Goal: Complete application form

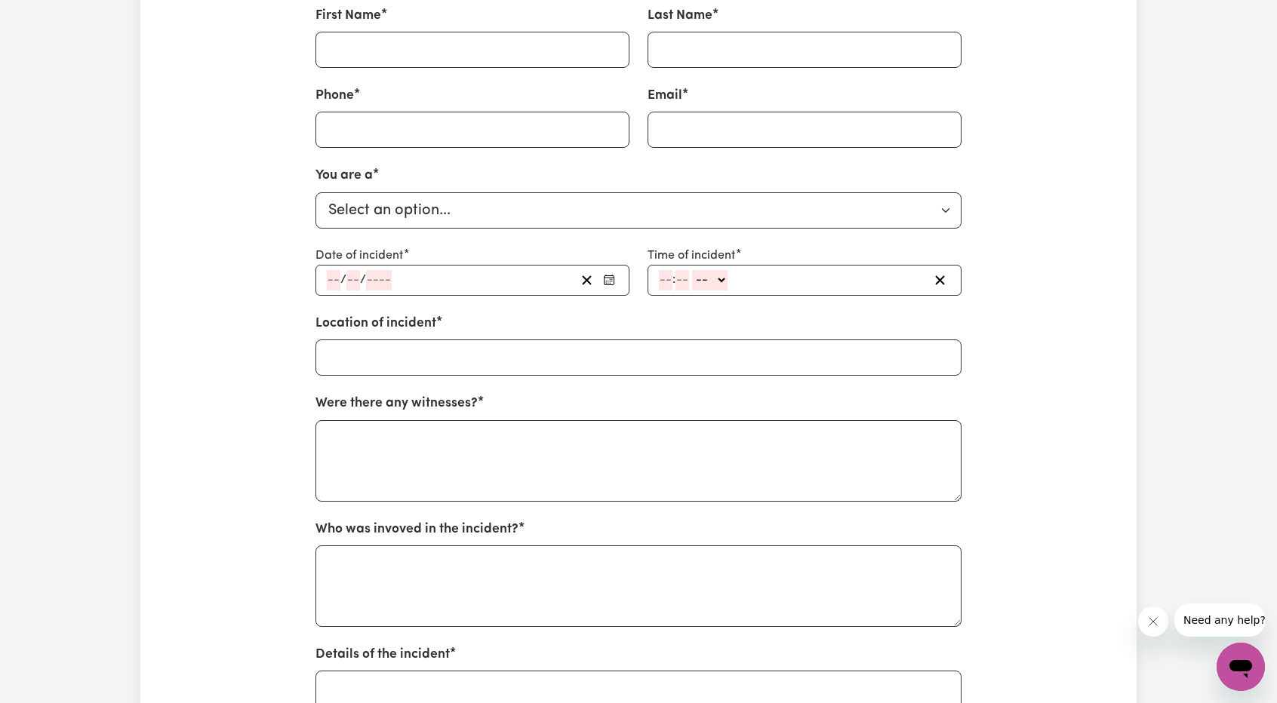
scroll to position [377, 0]
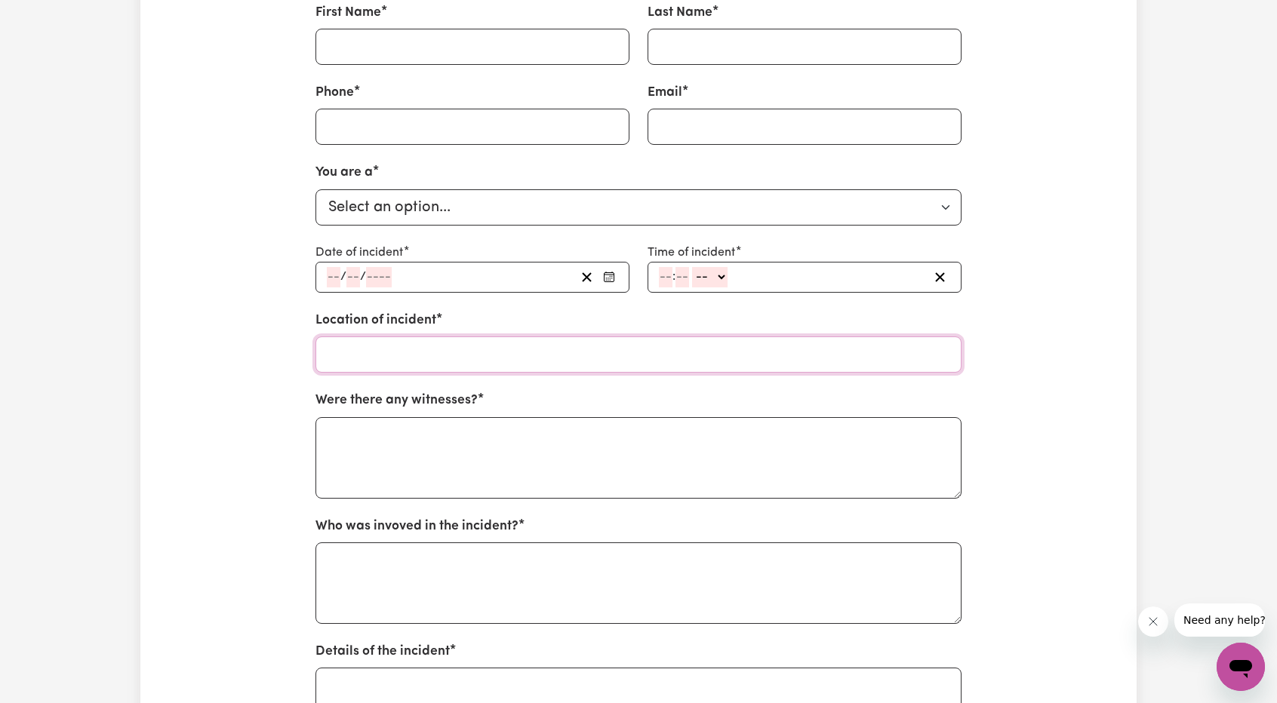
click at [450, 337] on input "text" at bounding box center [638, 355] width 646 height 36
click at [445, 337] on input "text" at bounding box center [638, 355] width 646 height 36
click at [435, 339] on input "asf" at bounding box center [638, 355] width 646 height 36
click at [434, 338] on input "asf" at bounding box center [638, 355] width 646 height 36
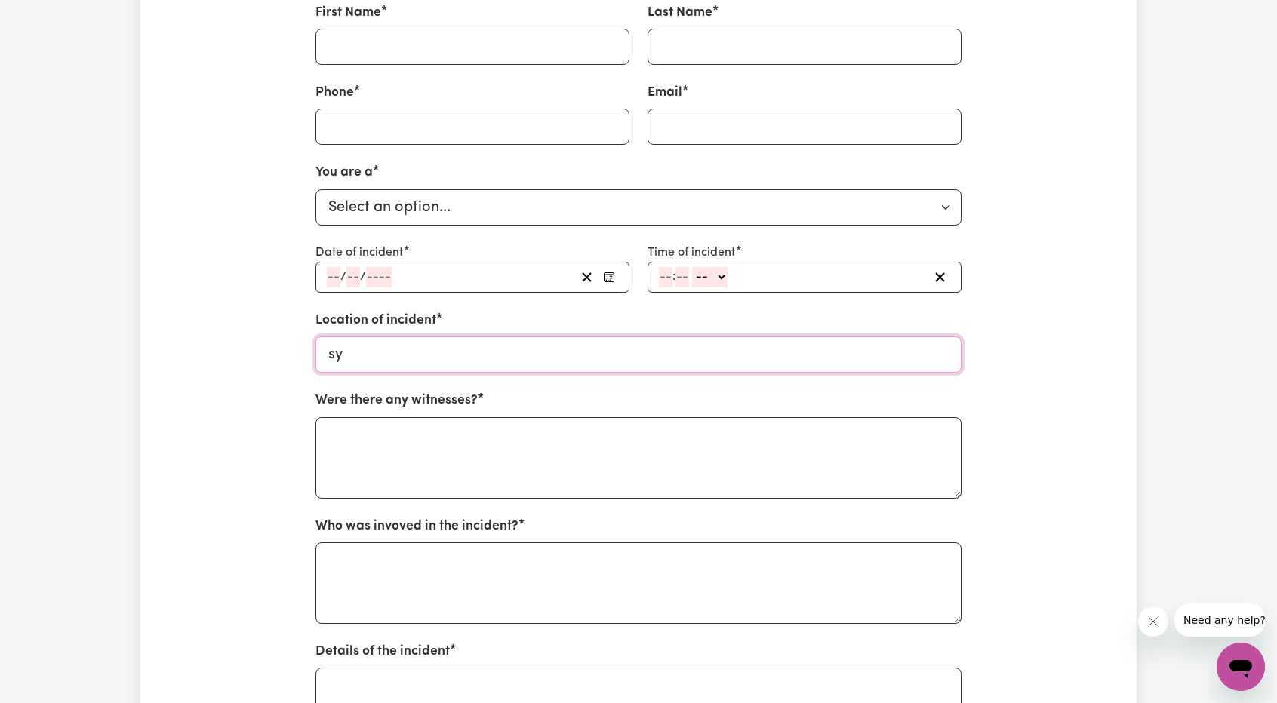
type input "syd"
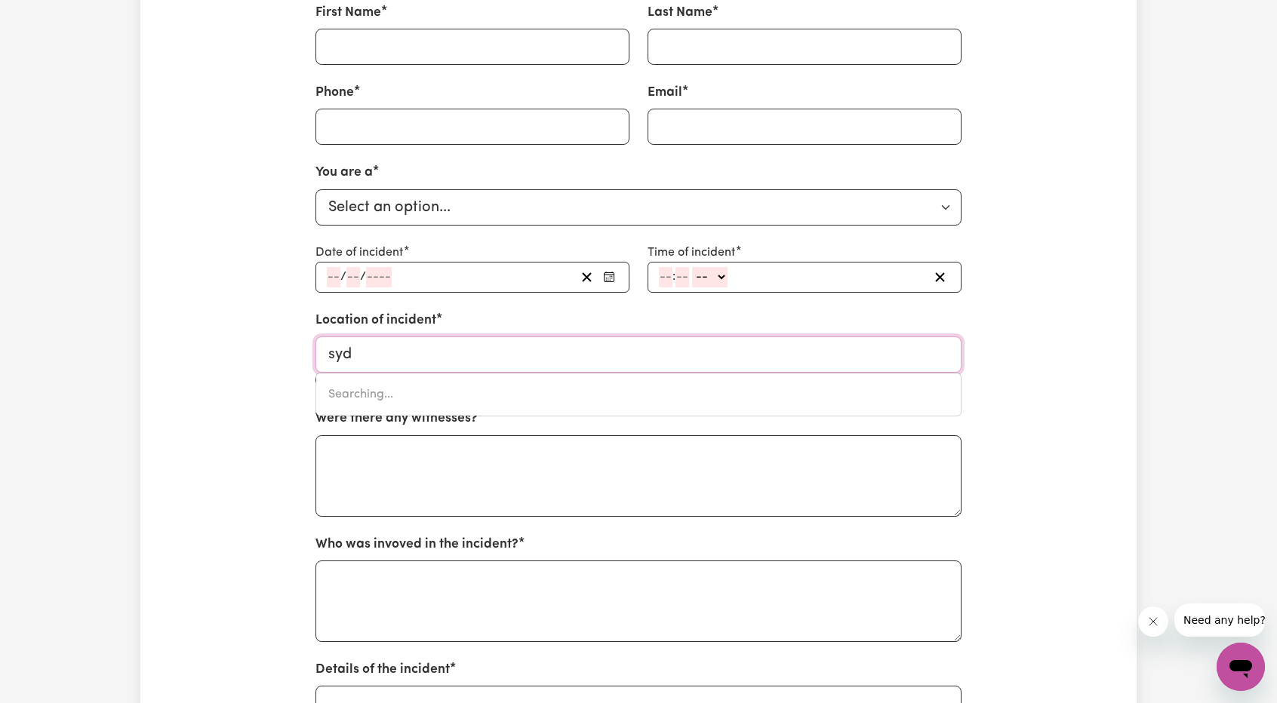
type input "sydENHAM, [GEOGRAPHIC_DATA], 2044"
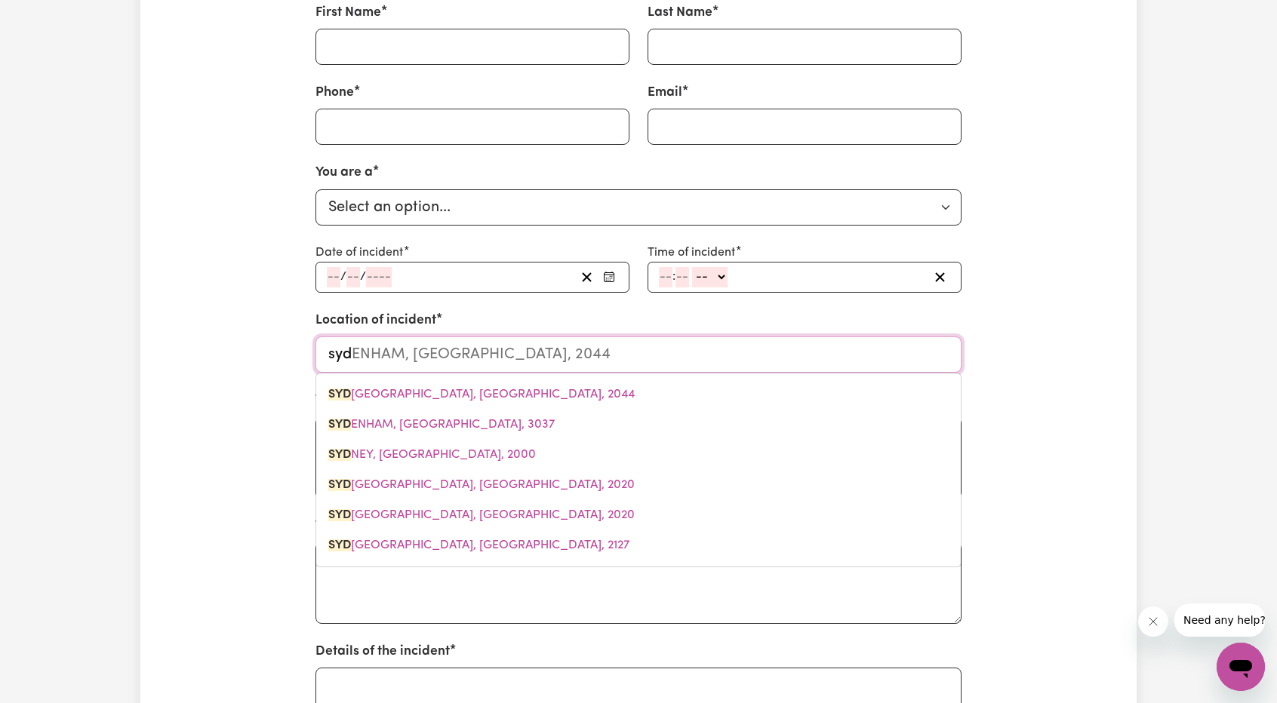
type input "sydn"
type input "sydnEY, [GEOGRAPHIC_DATA], 2000"
type input "sydne"
type input "sydneY, [GEOGRAPHIC_DATA], 2000"
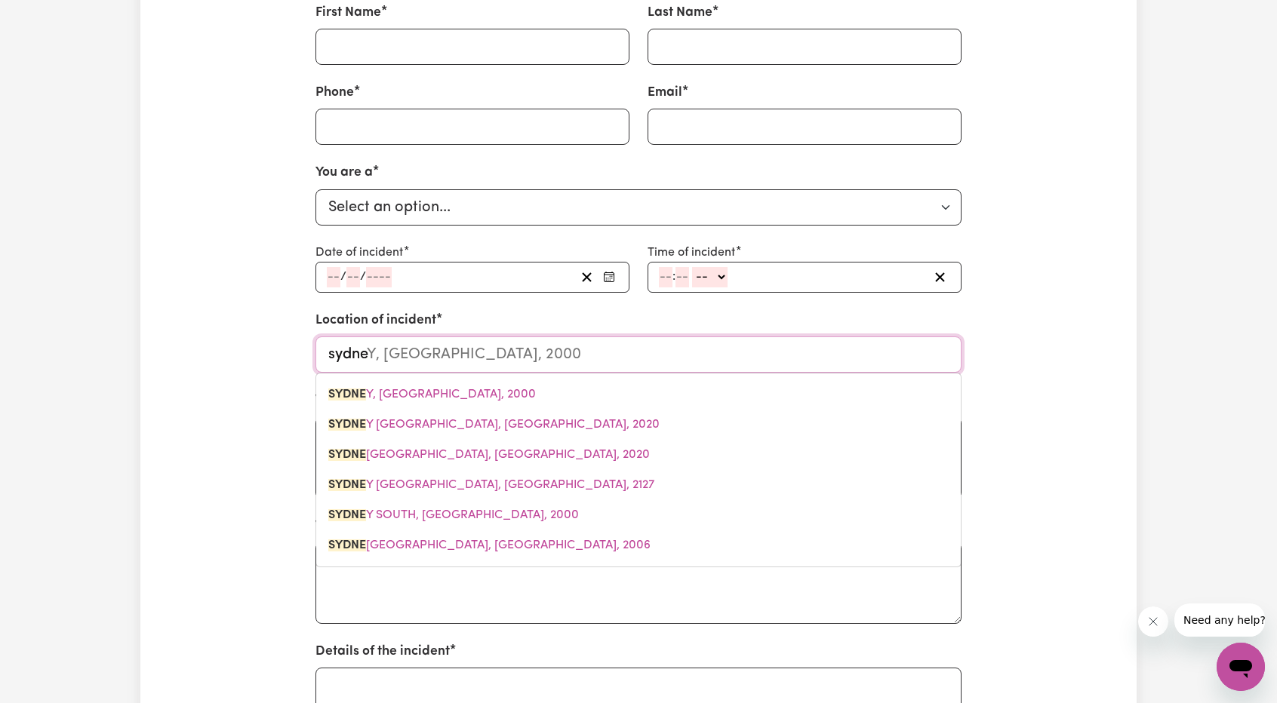
type input "sydne"
type input "sydneY, [GEOGRAPHIC_DATA], 2000"
